Goal: Task Accomplishment & Management: Complete application form

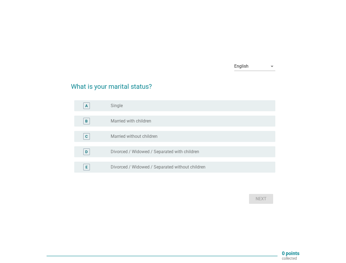
click at [173, 131] on div "C radio_button_unchecked Married without children" at bounding box center [174, 136] width 201 height 11
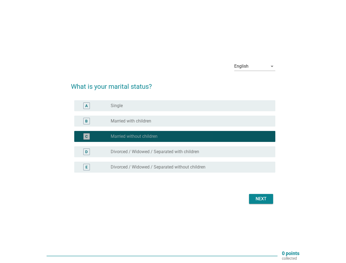
click at [255, 66] on div "English" at bounding box center [250, 66] width 33 height 9
click at [173, 140] on div "C radio_button_checked Married without children" at bounding box center [174, 136] width 201 height 11
click at [173, 136] on div "radio_button_checked Married without children" at bounding box center [189, 136] width 156 height 5
click at [175, 106] on div "radio_button_unchecked Single" at bounding box center [189, 105] width 156 height 5
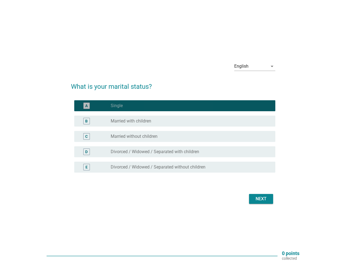
click at [117, 106] on label "Single" at bounding box center [117, 105] width 12 height 5
click at [175, 121] on div "radio_button_unchecked Married with children" at bounding box center [189, 120] width 156 height 5
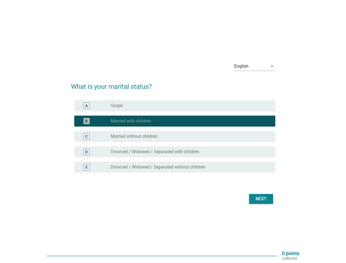
click at [131, 121] on label "Married with children" at bounding box center [131, 120] width 41 height 5
click at [175, 136] on div "radio_button_unchecked Married without children" at bounding box center [189, 136] width 156 height 5
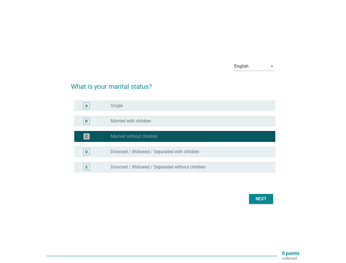
click at [134, 136] on label "Married without children" at bounding box center [134, 136] width 47 height 5
